Goal: Task Accomplishment & Management: Use online tool/utility

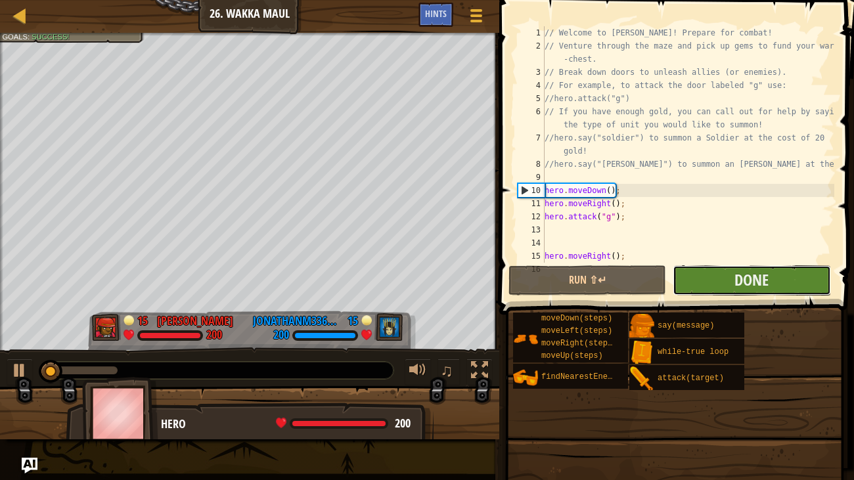
click at [789, 273] on button "Done" at bounding box center [752, 281] width 158 height 30
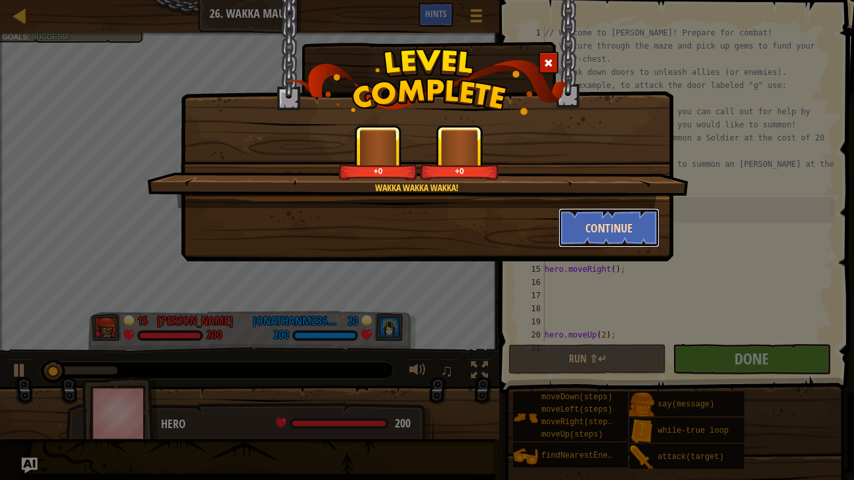
click at [621, 229] on button "Continue" at bounding box center [610, 227] width 102 height 39
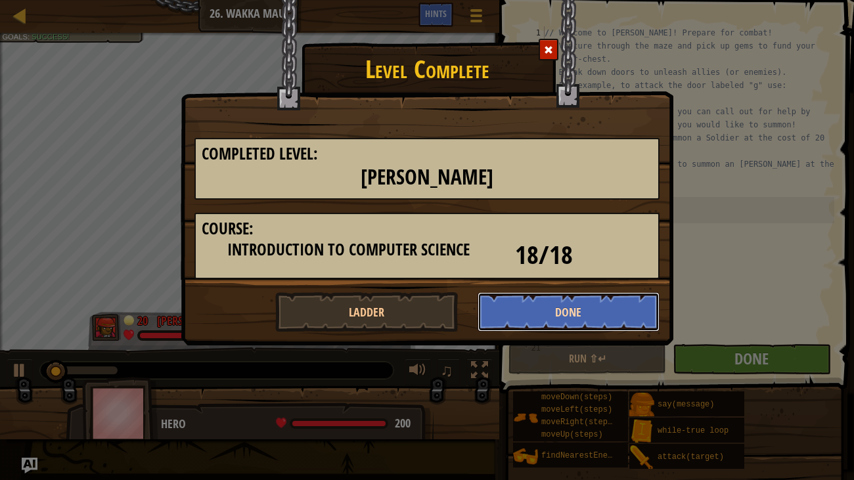
click at [616, 310] on button "Done" at bounding box center [569, 311] width 183 height 39
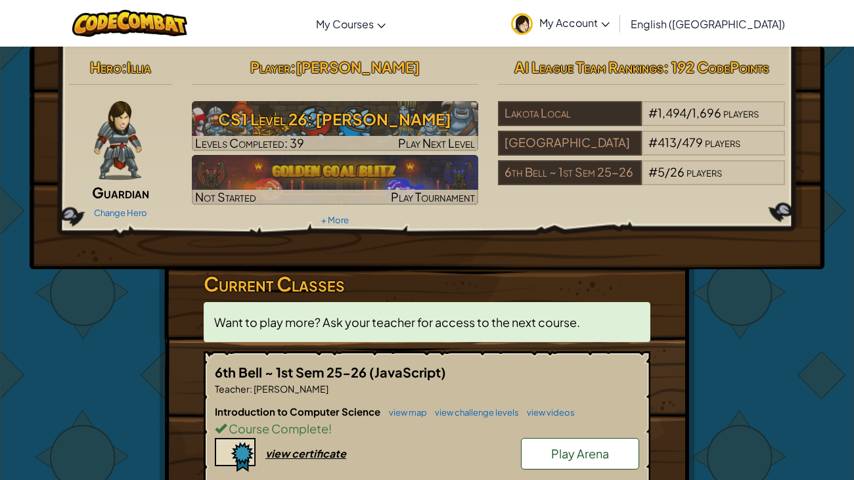
click at [565, 449] on span "Play Arena" at bounding box center [580, 453] width 58 height 15
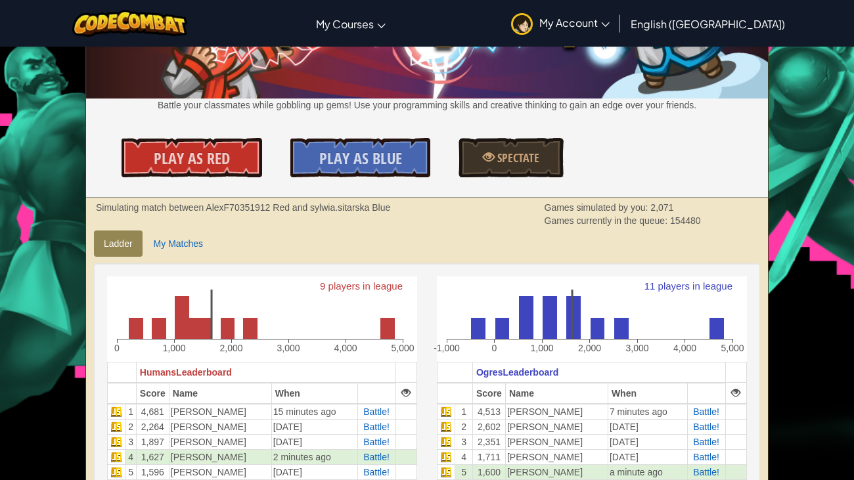
scroll to position [119, 0]
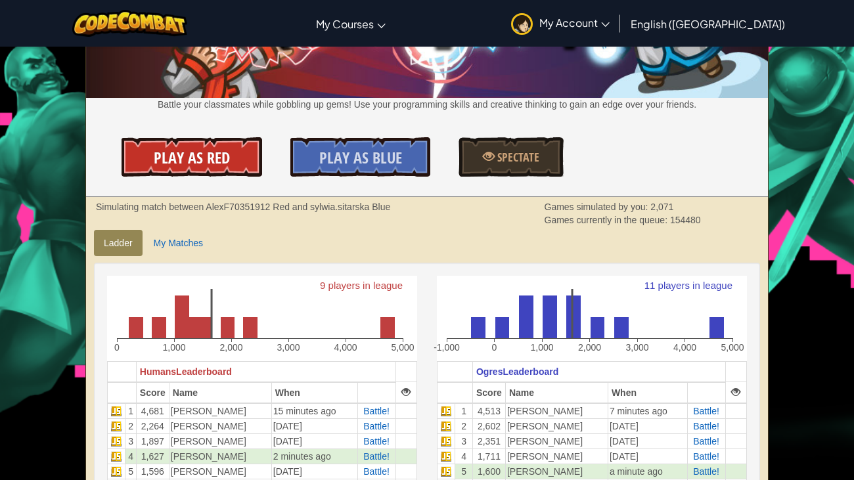
click at [226, 154] on span "Play As Red" at bounding box center [192, 157] width 76 height 21
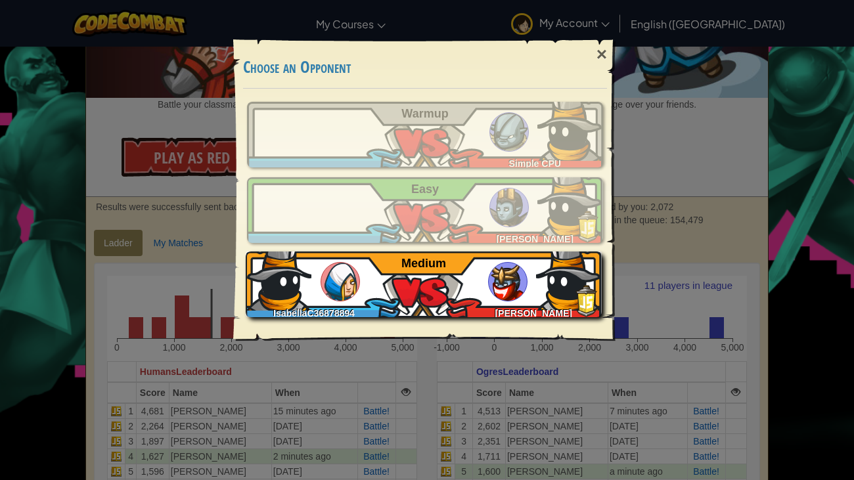
click at [459, 280] on div "IsabellaC36878894 [PERSON_NAME] Medium" at bounding box center [424, 285] width 356 height 66
